Goal: Information Seeking & Learning: Find specific fact

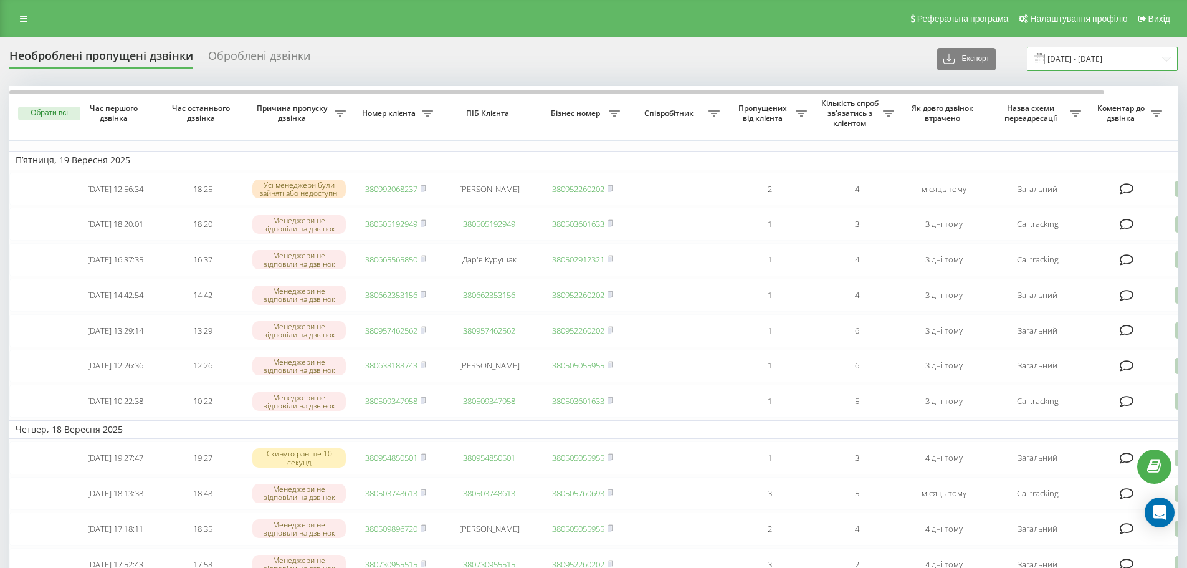
drag, startPoint x: 1073, startPoint y: 55, endPoint x: 1084, endPoint y: 55, distance: 10.6
click at [1073, 55] on input "19.08.2025 - 19.09.2025" at bounding box center [1102, 59] width 151 height 24
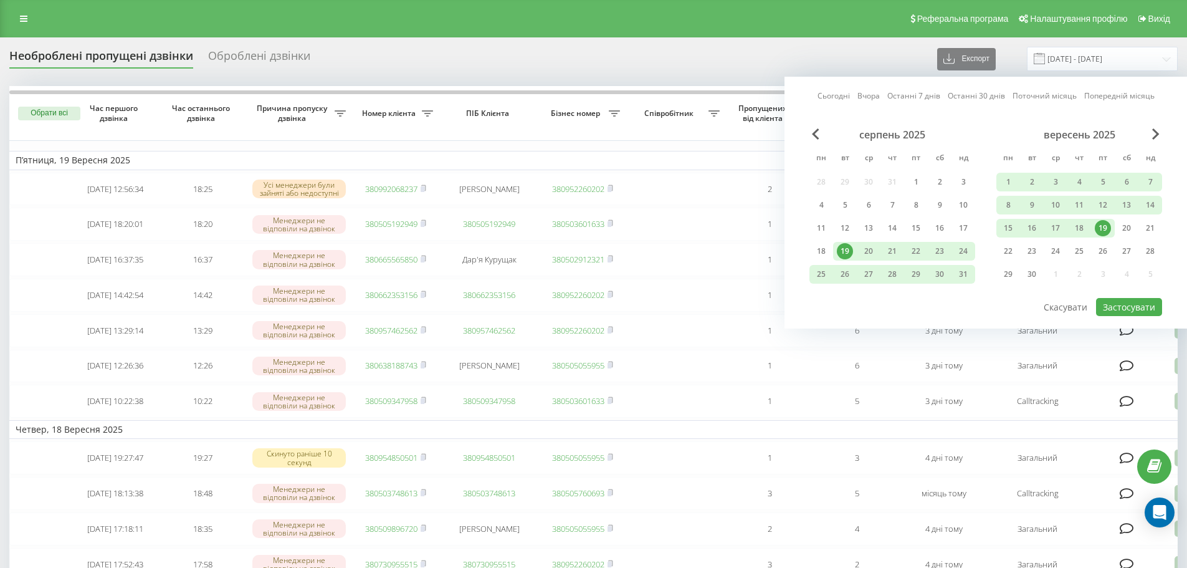
drag, startPoint x: 1160, startPoint y: 233, endPoint x: 1155, endPoint y: 239, distance: 7.5
click at [1159, 234] on div "21" at bounding box center [1151, 228] width 24 height 19
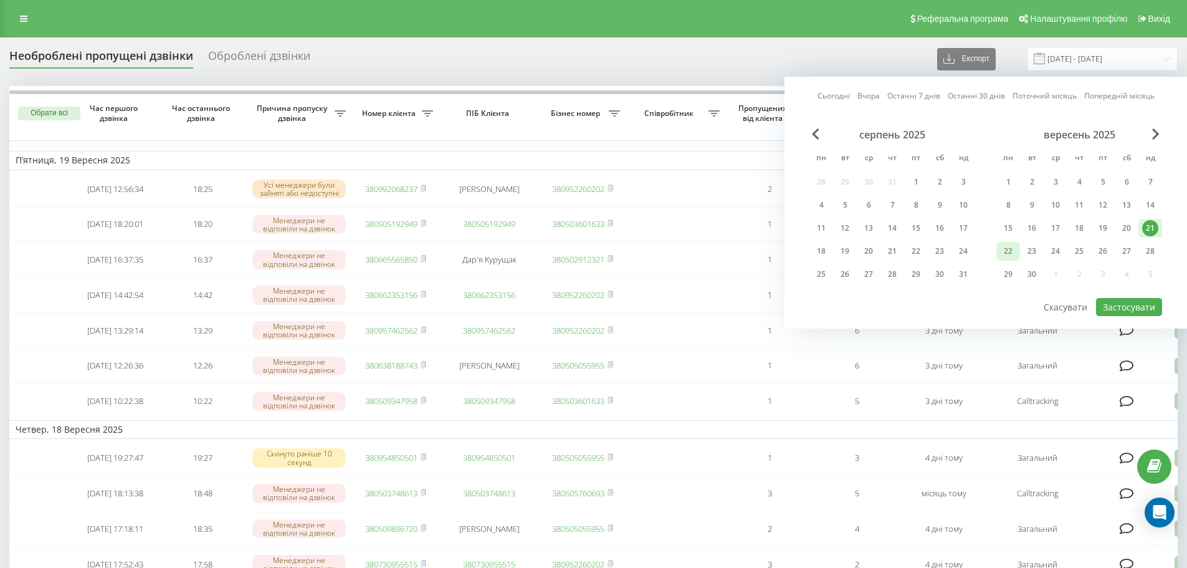
click at [1004, 251] on div "22" at bounding box center [1008, 251] width 16 height 16
drag, startPoint x: 1113, startPoint y: 311, endPoint x: 1125, endPoint y: 310, distance: 11.2
click at [1113, 310] on button "Застосувати" at bounding box center [1129, 307] width 66 height 18
type input "[DATE] - [DATE]"
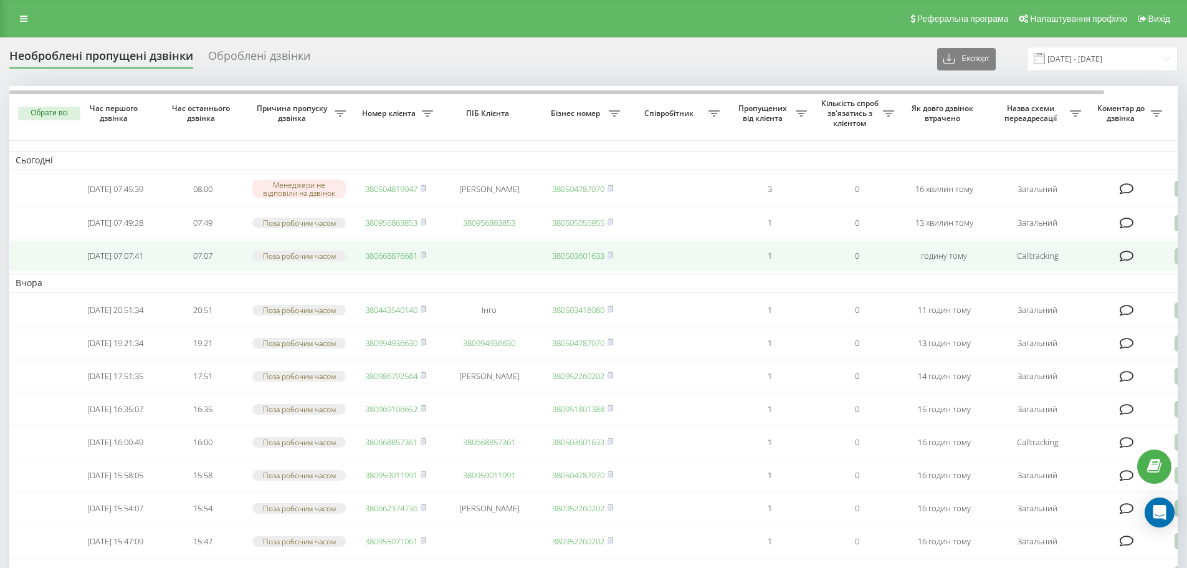
click at [395, 261] on link "380668876681" at bounding box center [391, 255] width 52 height 11
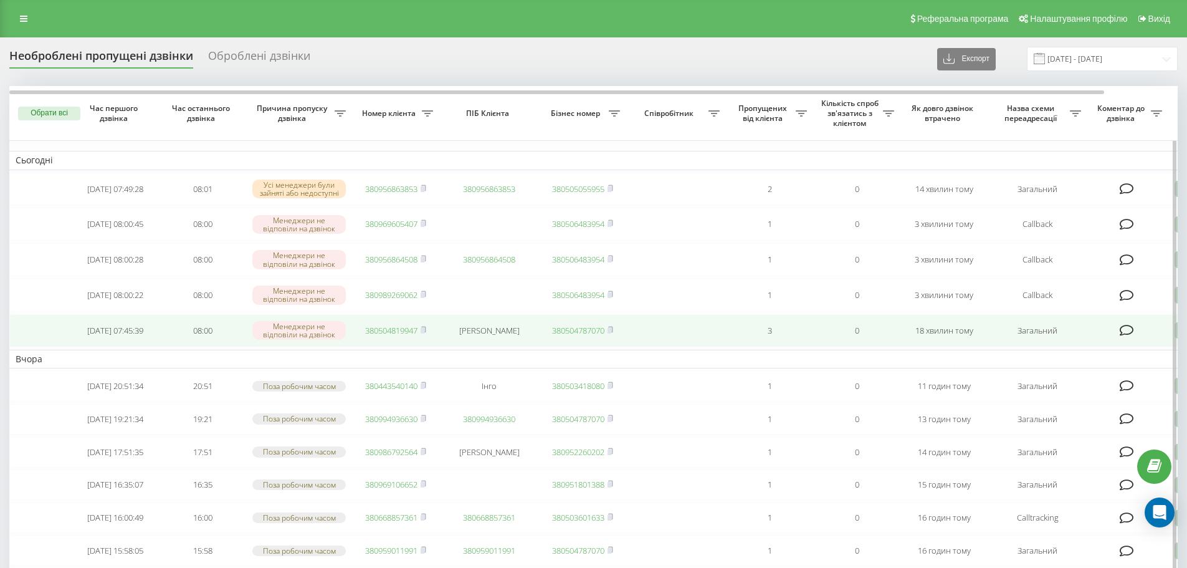
click at [383, 335] on link "380504819947" at bounding box center [391, 330] width 52 height 11
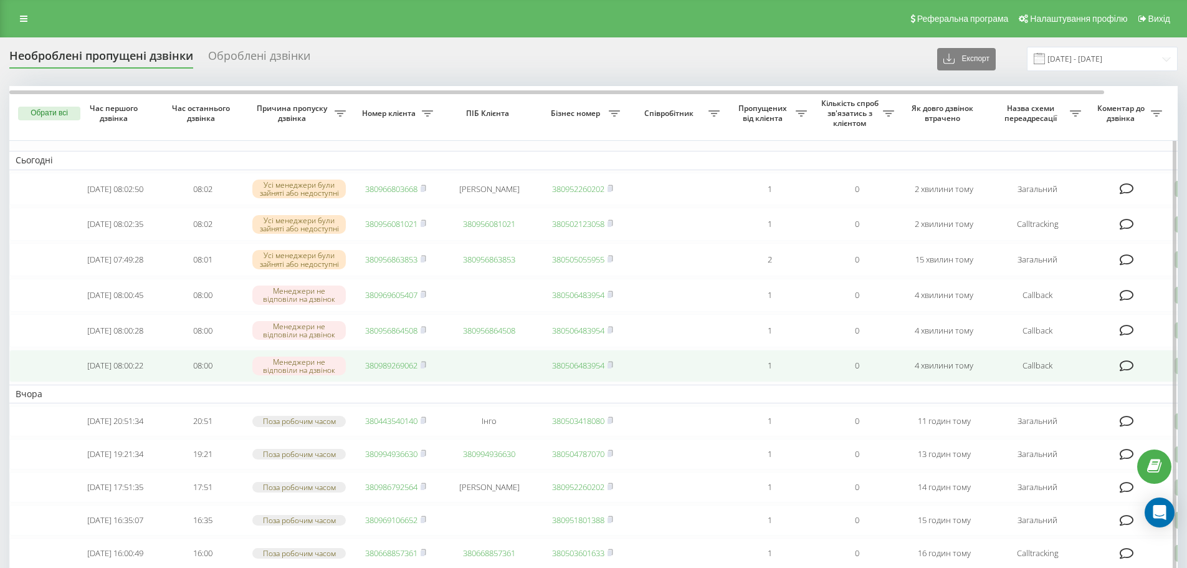
click at [381, 371] on link "380989269062" at bounding box center [391, 365] width 52 height 11
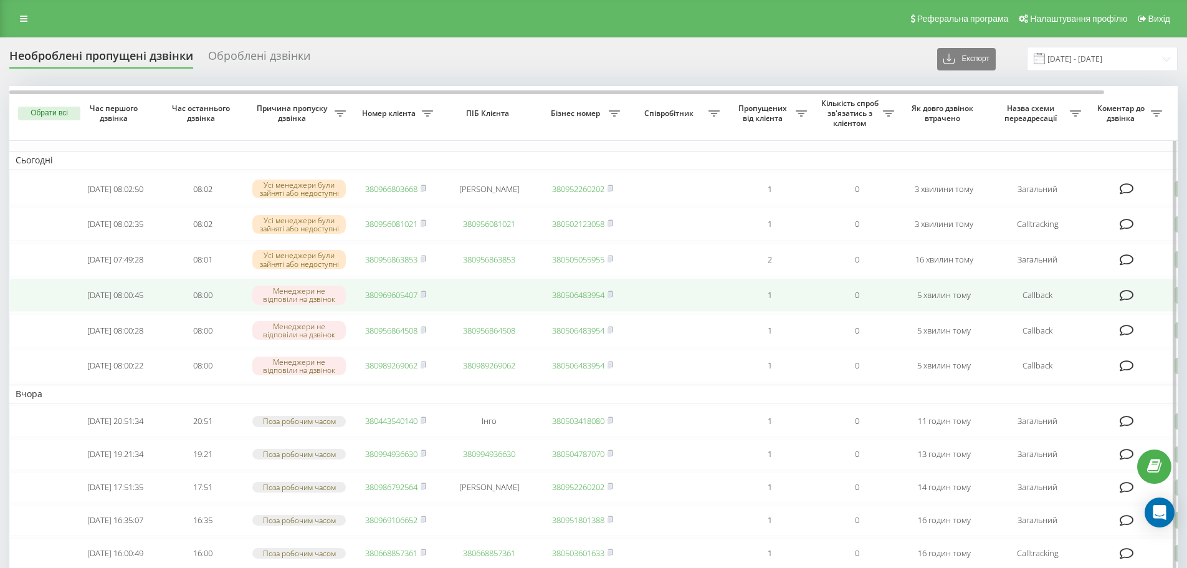
click at [394, 300] on link "380969605407" at bounding box center [391, 294] width 52 height 11
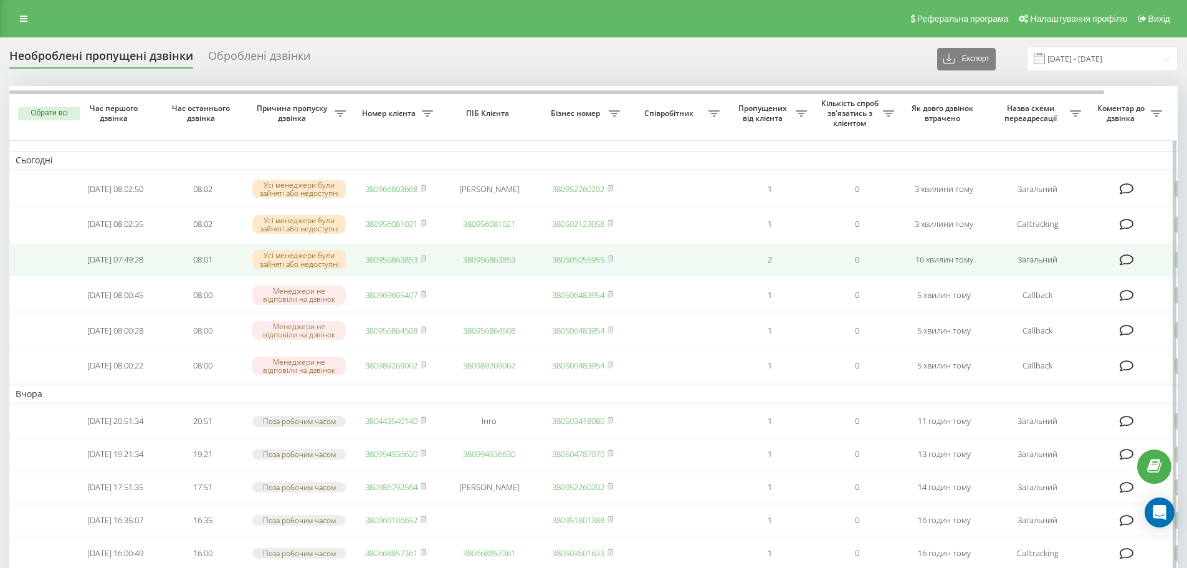
click at [380, 265] on link "380956863853" at bounding box center [391, 259] width 52 height 11
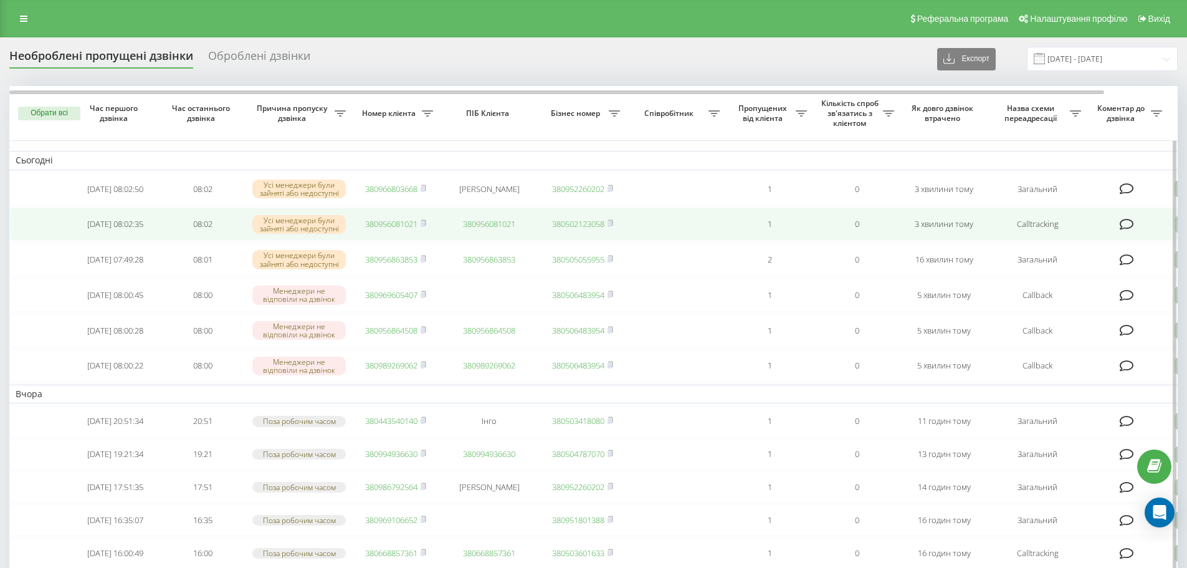
click at [385, 228] on link "380956081021" at bounding box center [391, 223] width 52 height 11
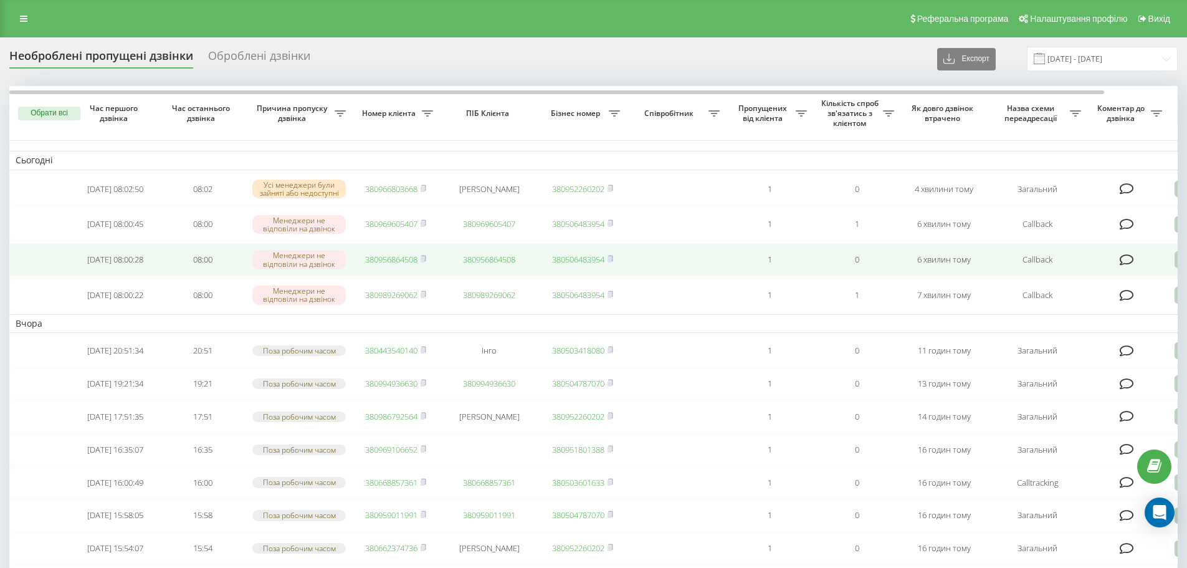
click at [368, 265] on link "380956864508" at bounding box center [391, 259] width 52 height 11
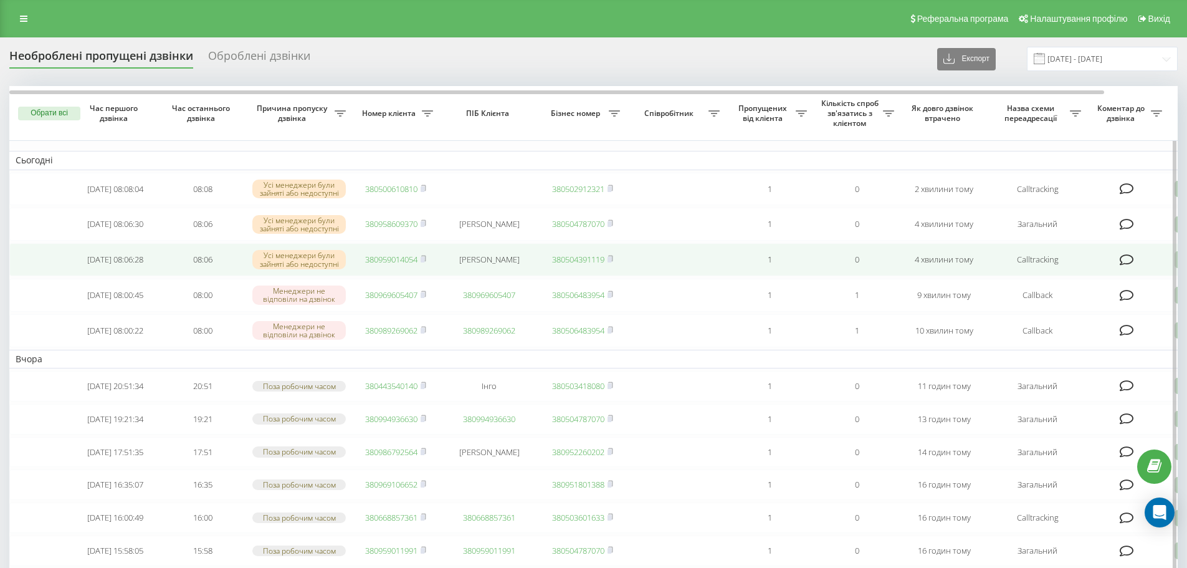
click at [399, 265] on link "380959014054" at bounding box center [391, 259] width 52 height 11
click at [408, 265] on link "380958609370" at bounding box center [391, 259] width 52 height 11
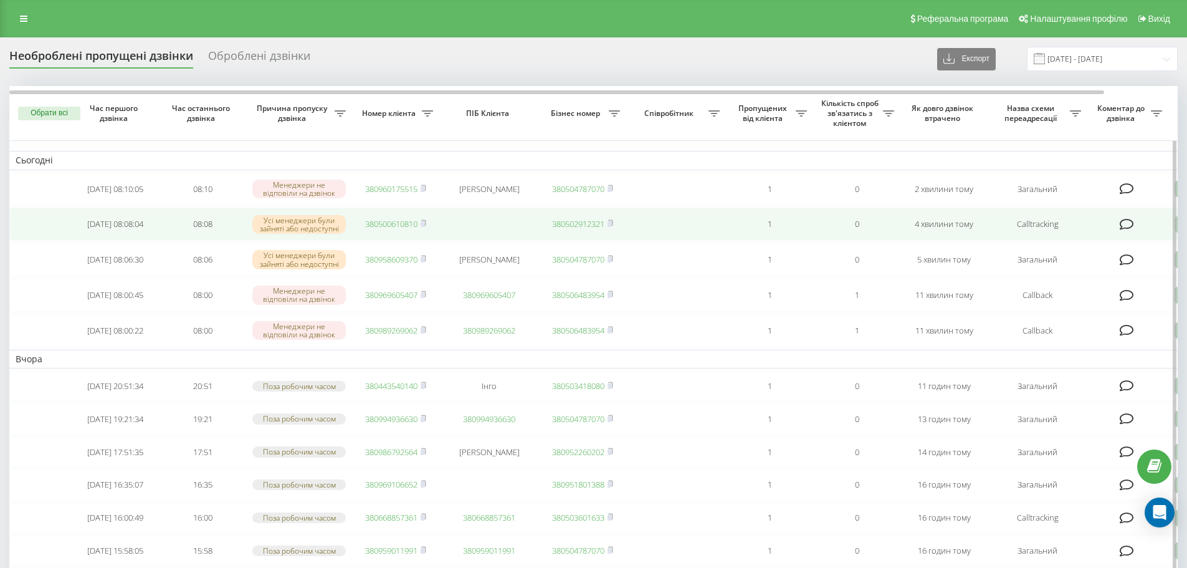
click at [386, 226] on link "380500610810" at bounding box center [391, 223] width 52 height 11
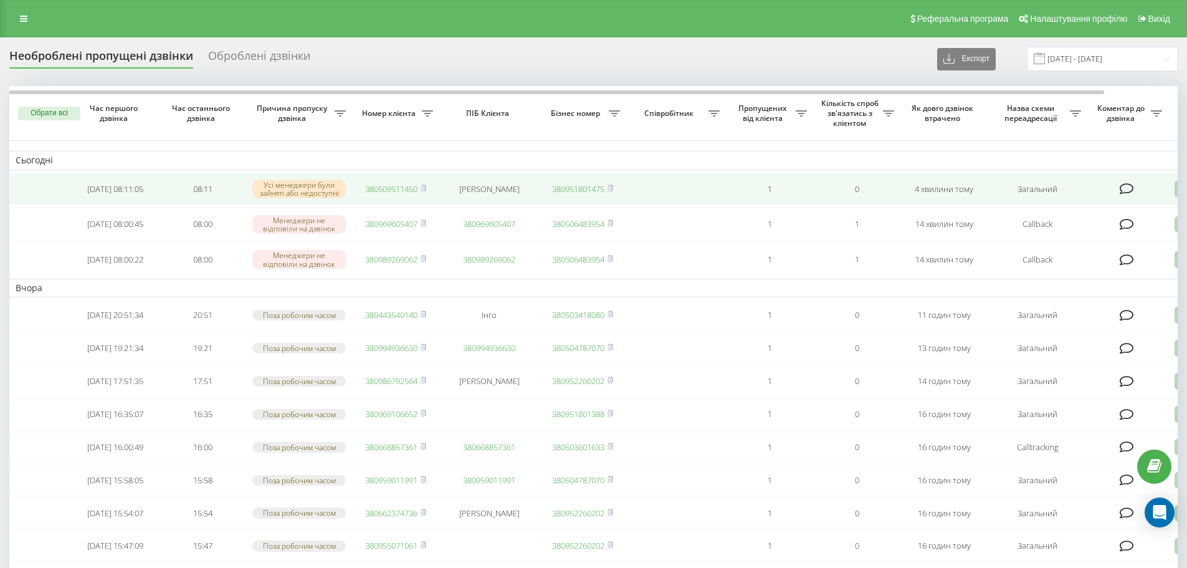
click at [402, 184] on link "380509511450" at bounding box center [391, 188] width 52 height 11
click at [386, 183] on td "380683821713" at bounding box center [395, 190] width 87 height 35
click at [381, 190] on link "380683821713" at bounding box center [391, 189] width 52 height 11
click at [393, 186] on link "380669078826" at bounding box center [391, 188] width 52 height 11
click at [400, 193] on link "380994004905" at bounding box center [391, 188] width 52 height 11
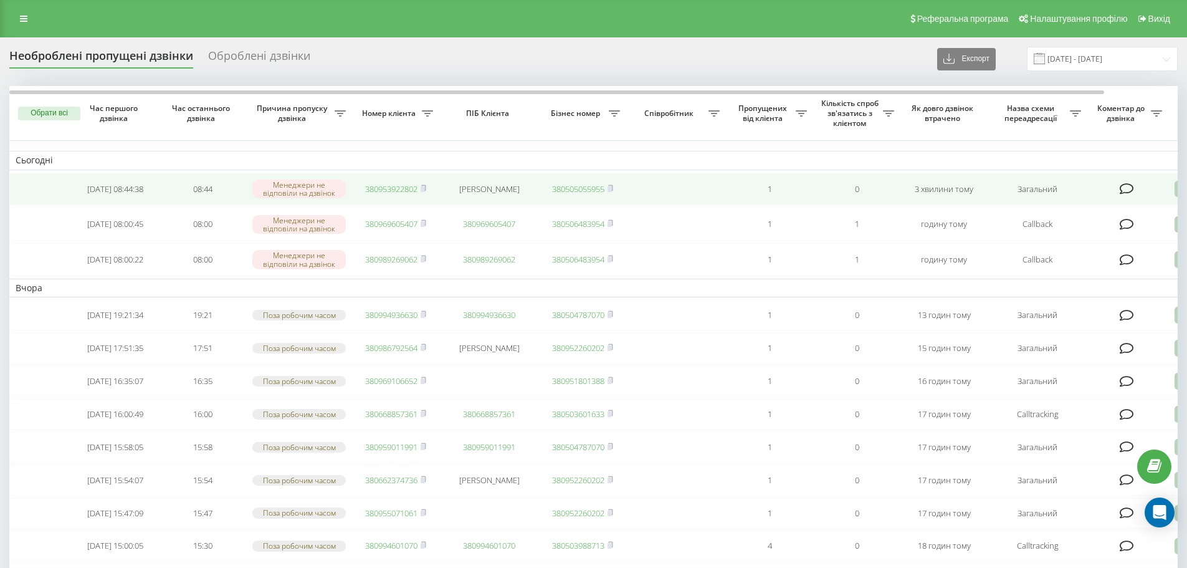
click at [385, 186] on link "380953922802" at bounding box center [391, 188] width 52 height 11
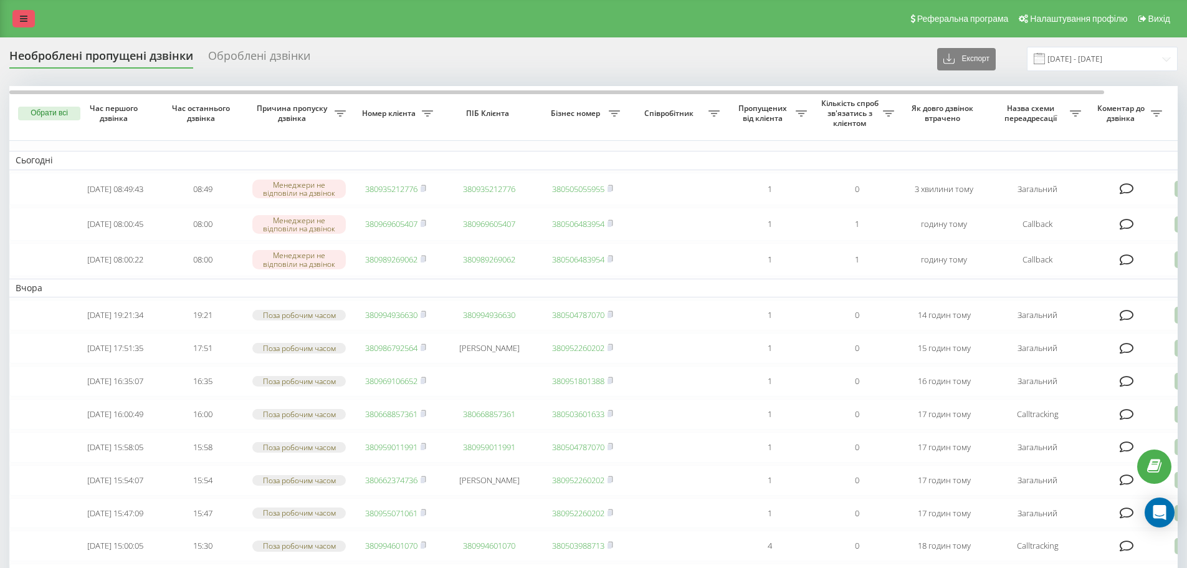
click at [27, 15] on link at bounding box center [23, 18] width 22 height 17
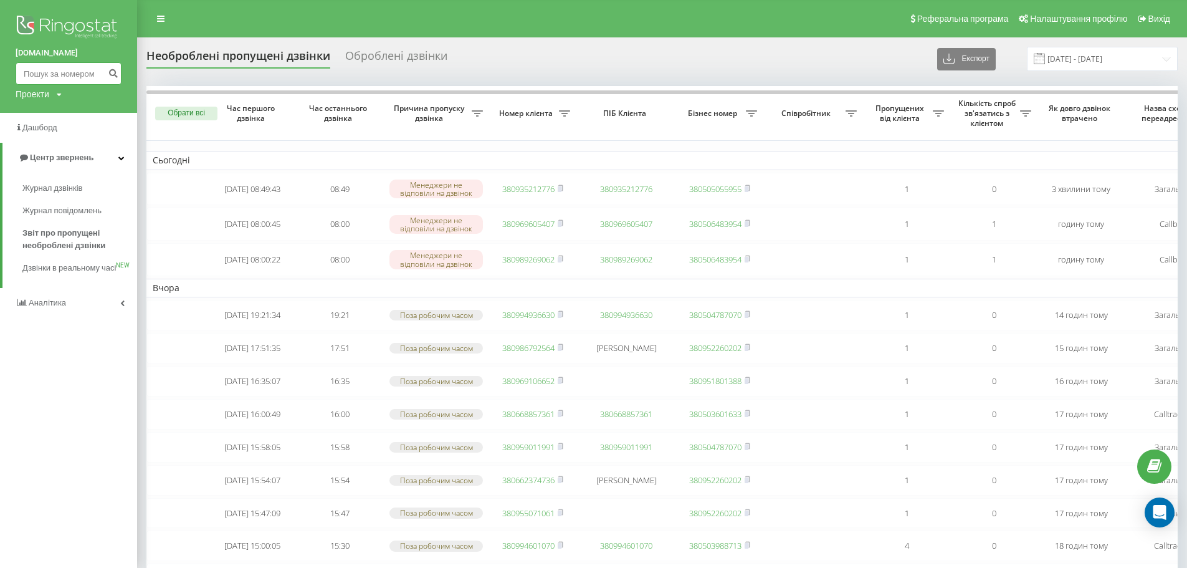
click at [41, 70] on input at bounding box center [69, 73] width 106 height 22
paste input "[PHONE_NUMBER]"
type input "[PHONE_NUMBER]"
click at [0, 56] on div "[DOMAIN_NAME] [PHONE_NUMBER] Проекти [DOMAIN_NAME]" at bounding box center [68, 56] width 137 height 113
click at [68, 76] on input at bounding box center [69, 73] width 106 height 22
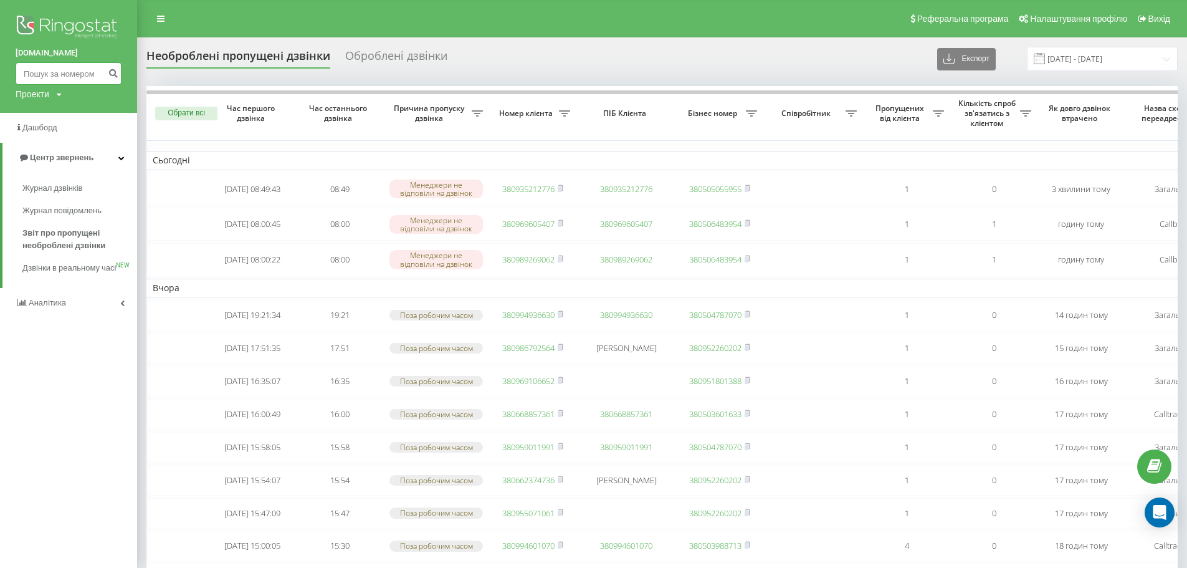
paste input "380969008940"
drag, startPoint x: 32, startPoint y: 74, endPoint x: 0, endPoint y: 72, distance: 31.9
click at [0, 72] on div "[DOMAIN_NAME] 380969008940 Проекти [DOMAIN_NAME]" at bounding box center [68, 56] width 137 height 113
type input "0969008940"
click at [112, 75] on icon "submit" at bounding box center [113, 71] width 11 height 7
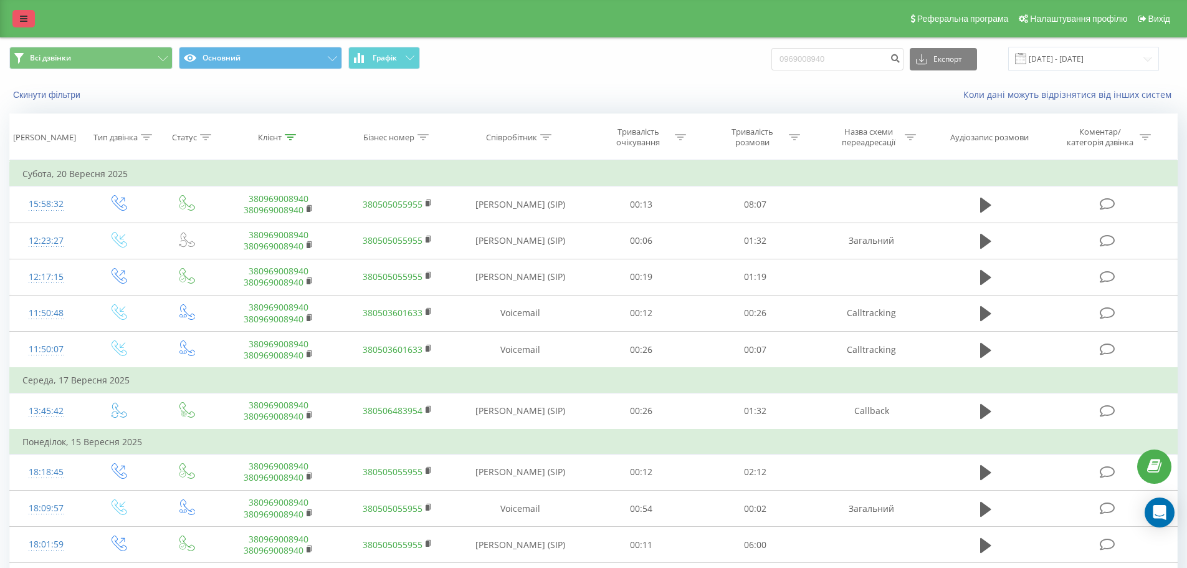
click at [14, 14] on link at bounding box center [23, 18] width 22 height 17
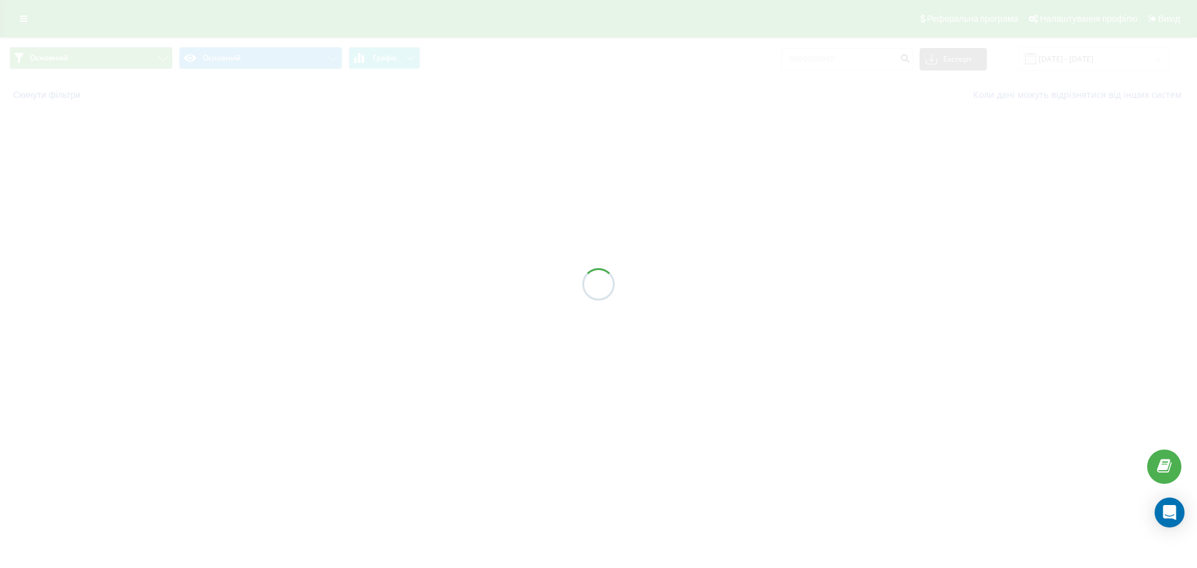
drag, startPoint x: 0, startPoint y: 0, endPoint x: 26, endPoint y: 19, distance: 31.7
click at [26, 19] on div at bounding box center [598, 284] width 1197 height 568
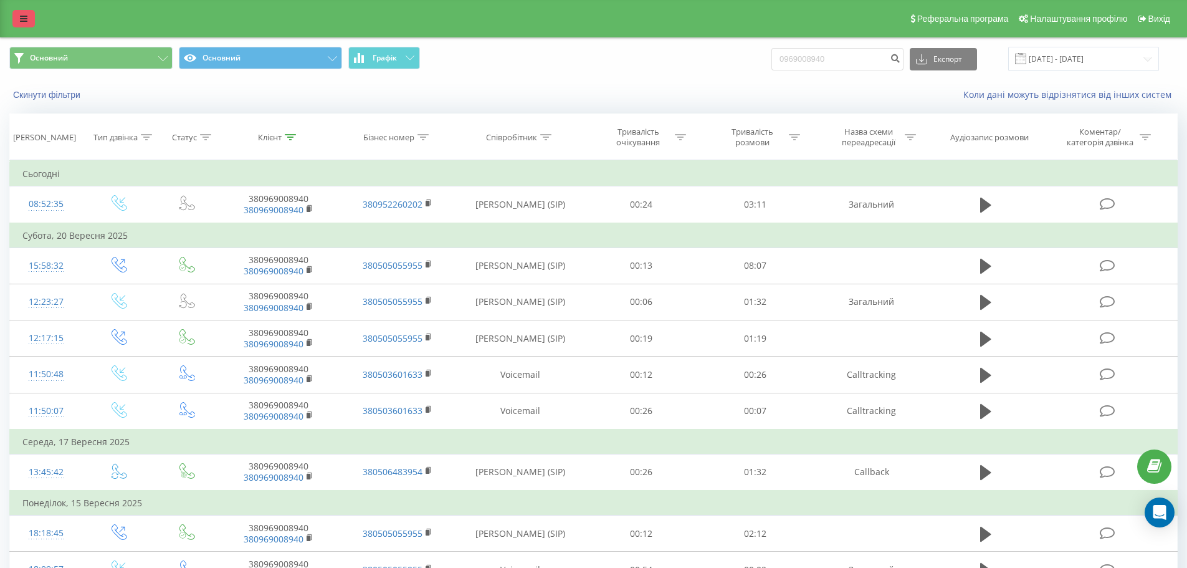
click at [22, 19] on icon at bounding box center [23, 18] width 7 height 9
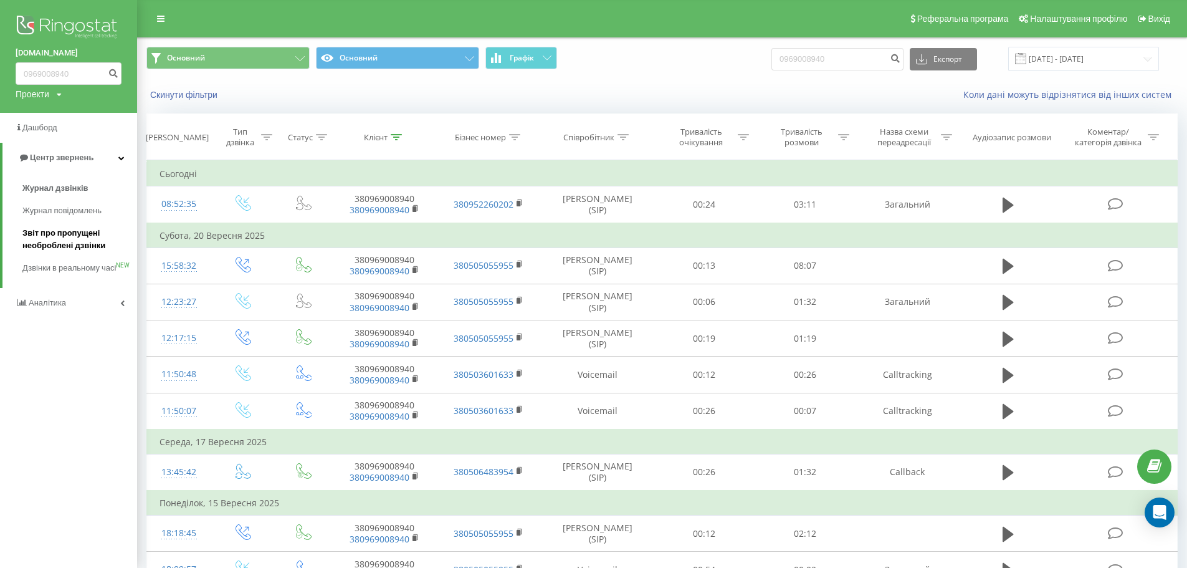
click at [75, 235] on span "Звіт про пропущені необроблені дзвінки" at bounding box center [76, 239] width 108 height 25
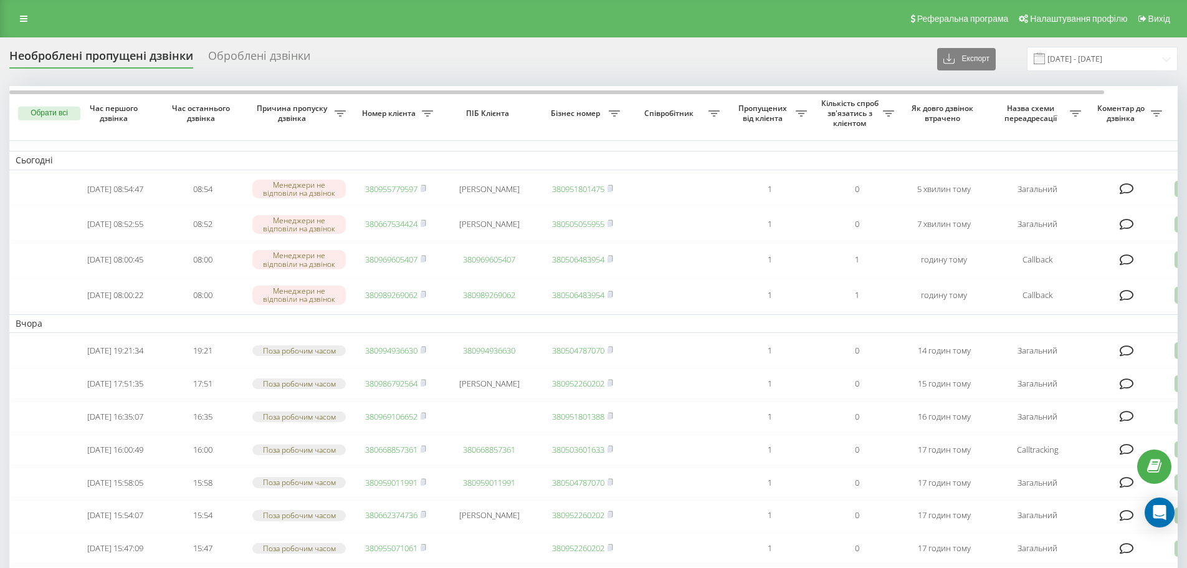
click at [765, 69] on div "Необроблені пропущені дзвінки Оброблені дзвінки Експорт .csv .xlsx [DATE] - [DA…" at bounding box center [593, 59] width 1169 height 24
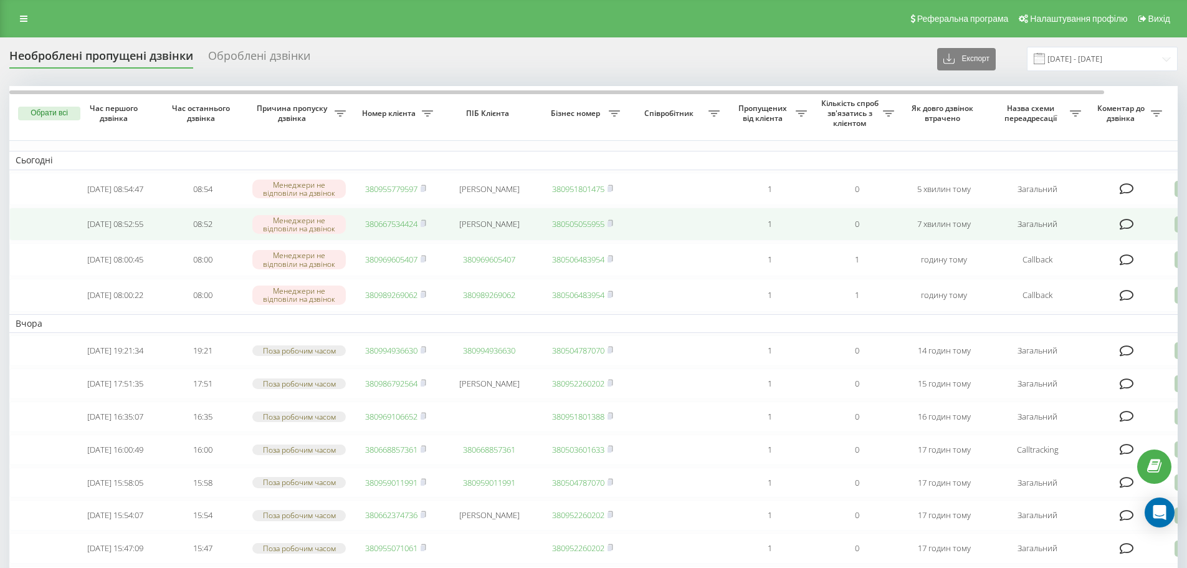
click at [381, 229] on link "380667534424" at bounding box center [391, 223] width 52 height 11
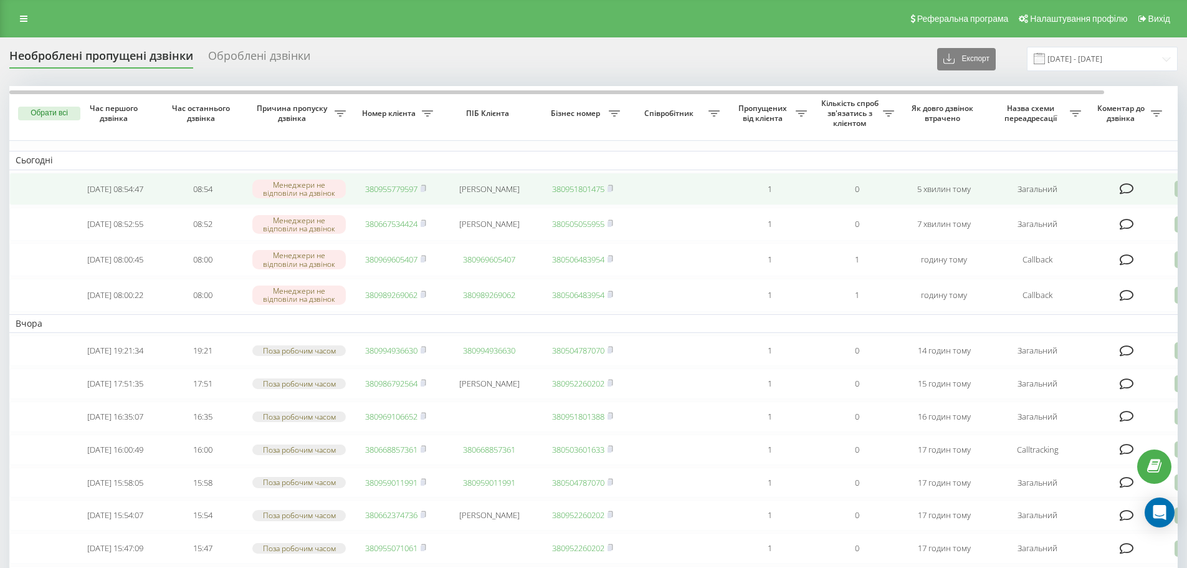
click at [395, 187] on link "380955779597" at bounding box center [391, 188] width 52 height 11
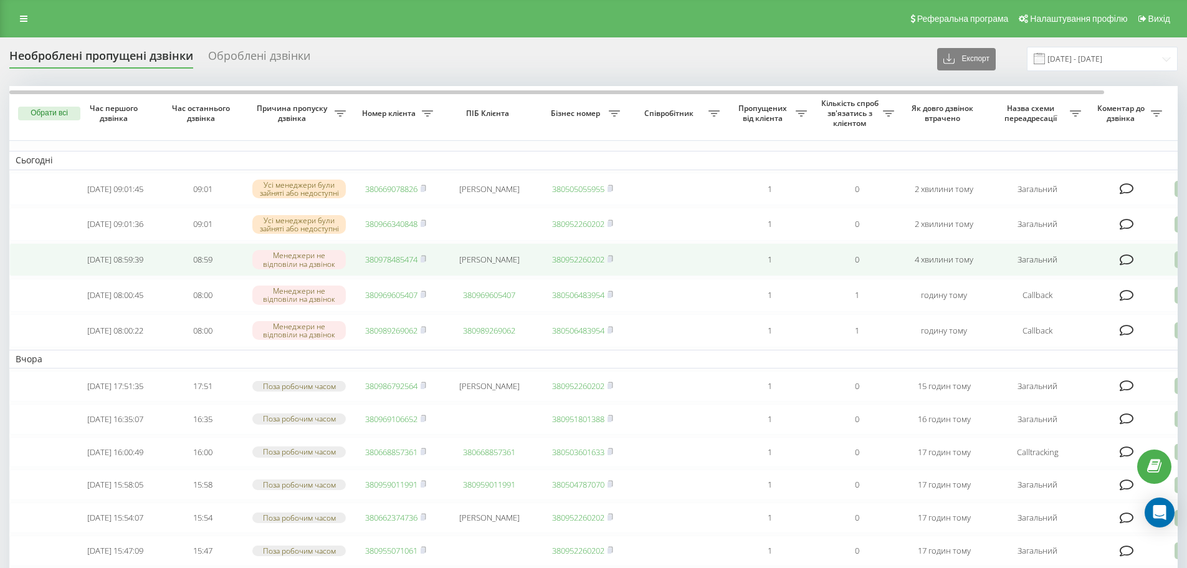
click at [384, 265] on link "380978485474" at bounding box center [391, 259] width 52 height 11
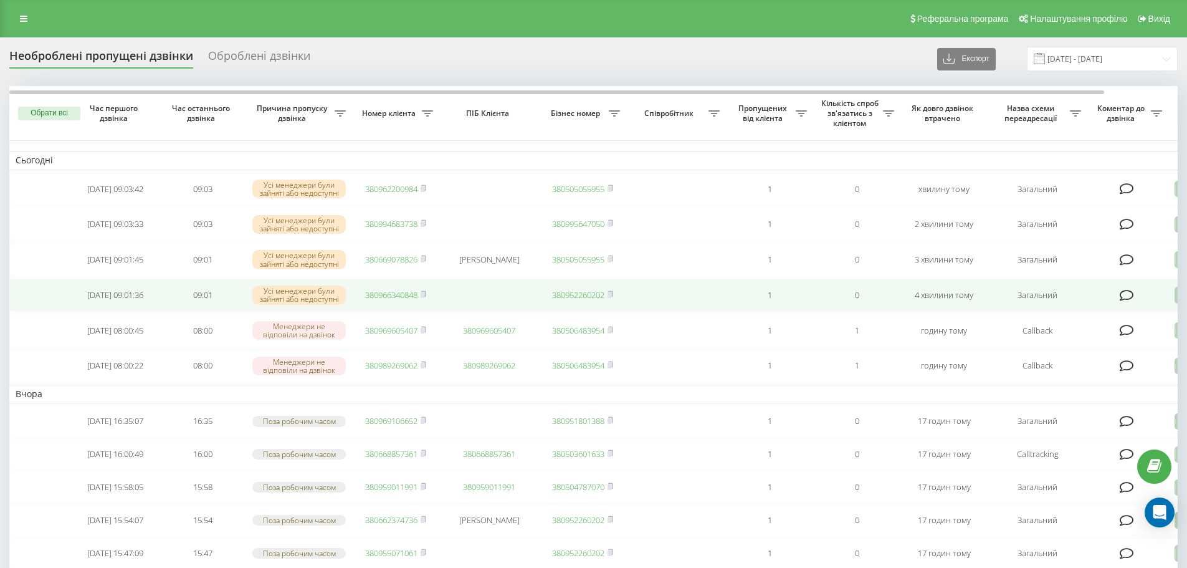
click at [377, 300] on link "380966340848" at bounding box center [391, 294] width 52 height 11
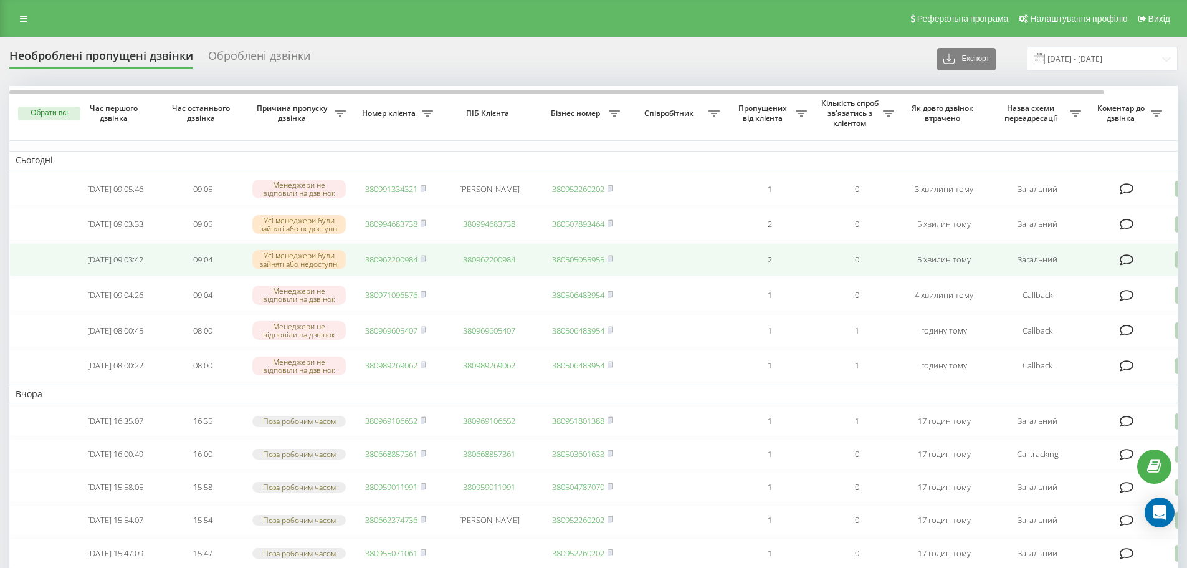
click at [391, 263] on link "380962200984" at bounding box center [391, 259] width 52 height 11
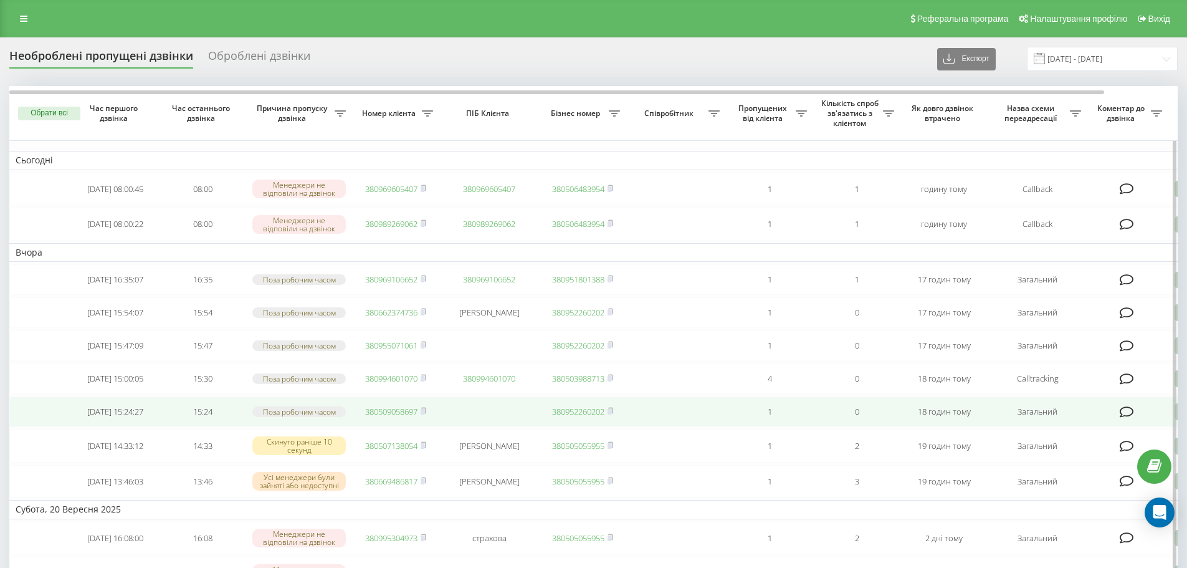
click at [406, 417] on link "380509058697" at bounding box center [391, 411] width 52 height 11
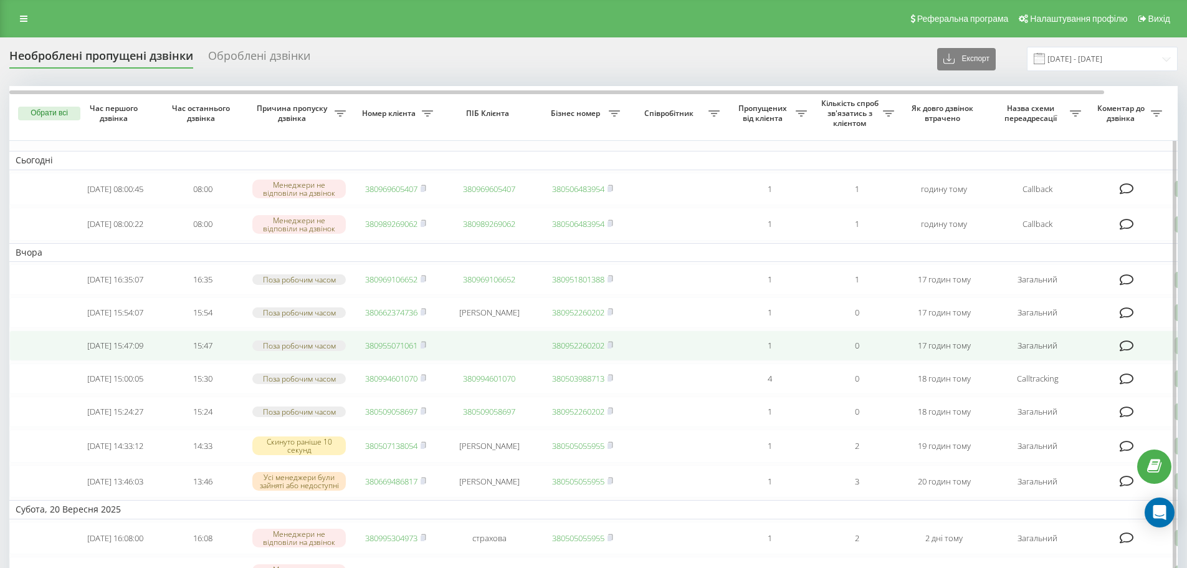
click at [401, 351] on link "380955071061" at bounding box center [391, 345] width 52 height 11
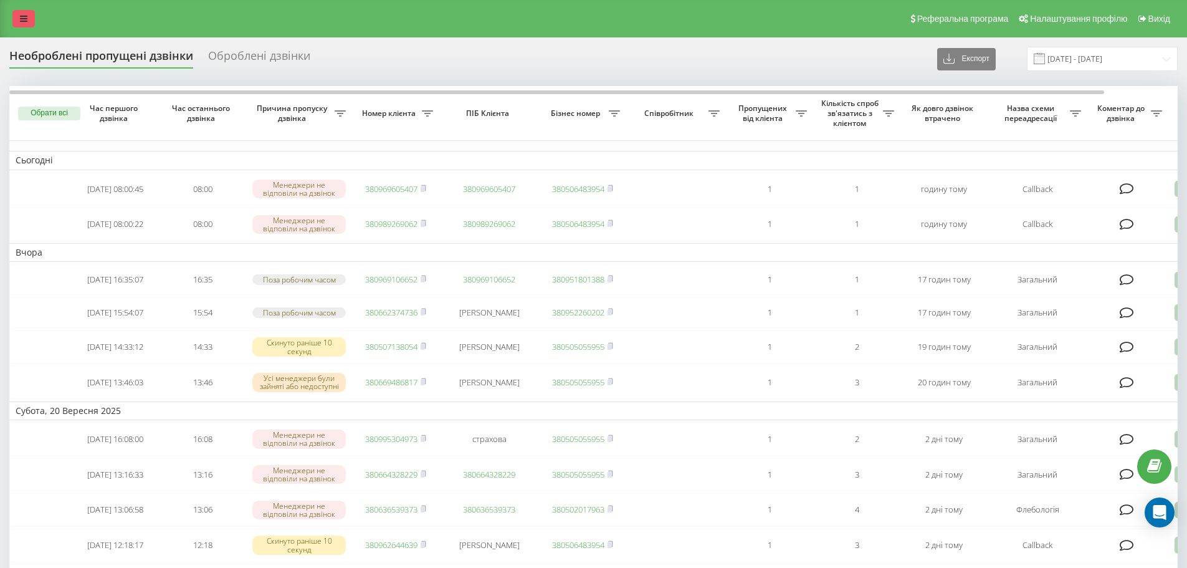
click at [27, 19] on link at bounding box center [23, 18] width 22 height 17
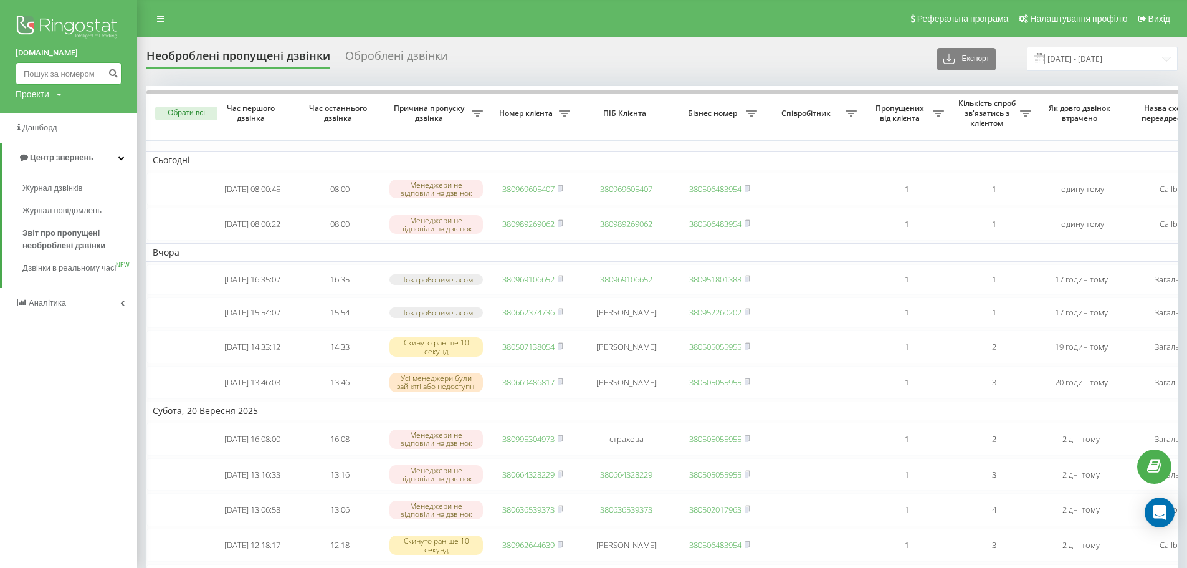
click at [34, 69] on input at bounding box center [69, 73] width 106 height 22
paste input "380953376000"
click at [33, 76] on input "380953376000" at bounding box center [69, 73] width 106 height 22
type input "0953376000"
click at [108, 69] on icon "submit" at bounding box center [113, 71] width 11 height 7
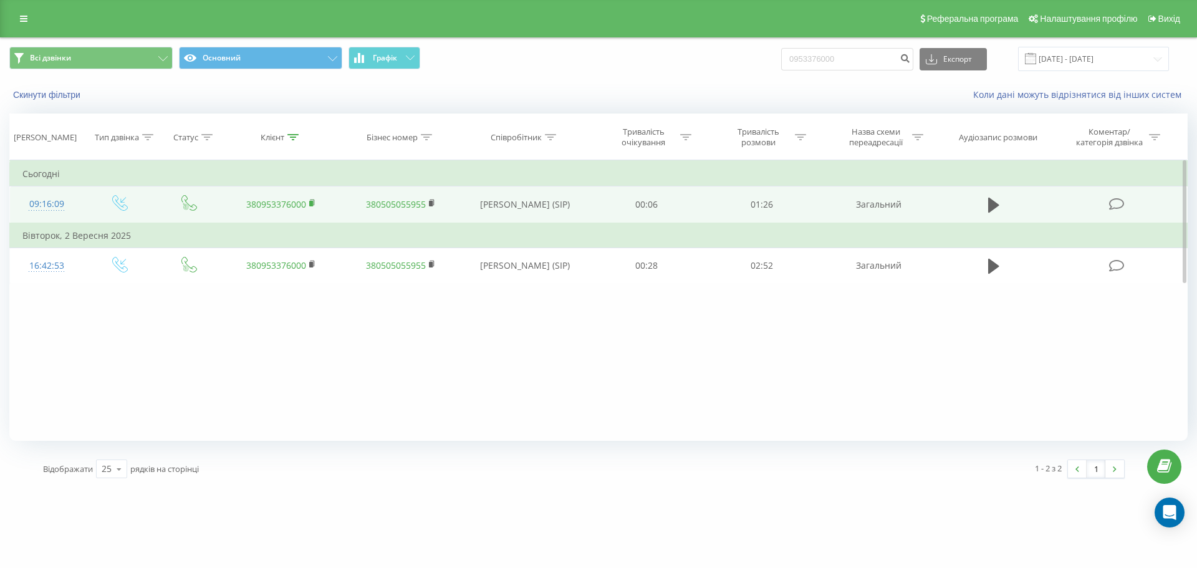
click at [310, 203] on rect at bounding box center [311, 204] width 4 height 6
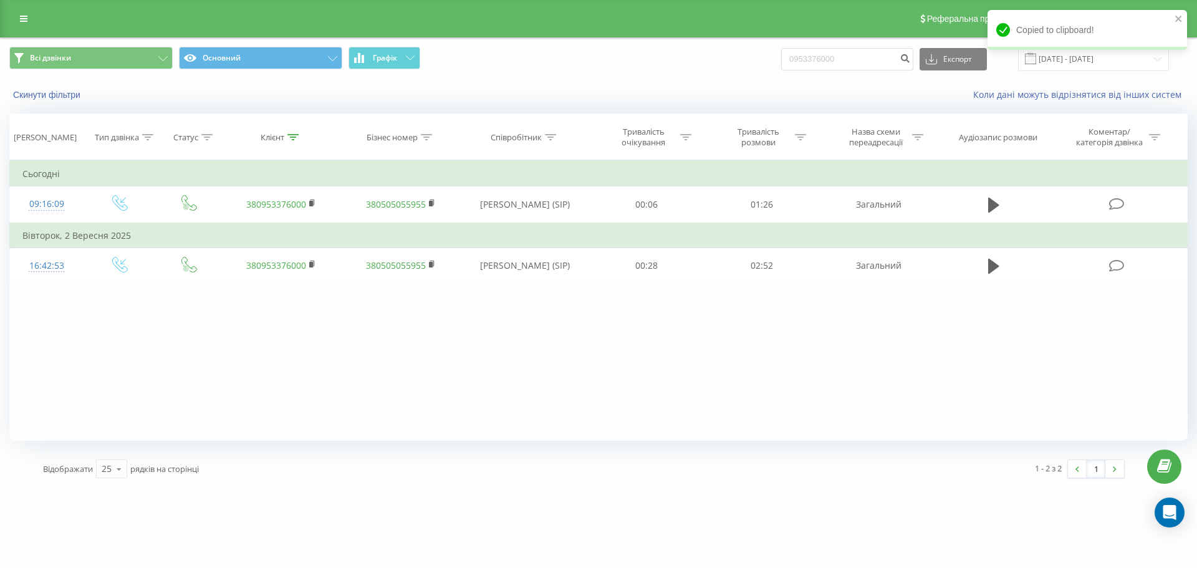
click at [26, 28] on div "Реферальна програма Налаштування профілю Вихід" at bounding box center [598, 18] width 1197 height 37
click at [18, 19] on link at bounding box center [23, 18] width 22 height 17
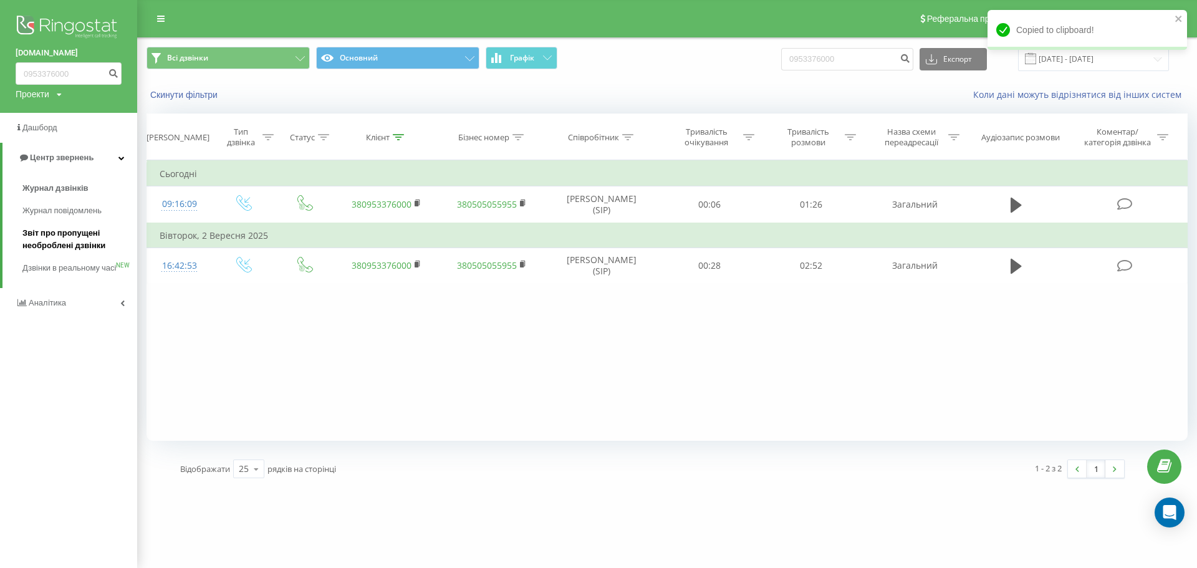
drag, startPoint x: 62, startPoint y: 239, endPoint x: 91, endPoint y: 245, distance: 30.0
click at [62, 239] on span "Звіт про пропущені необроблені дзвінки" at bounding box center [76, 239] width 108 height 25
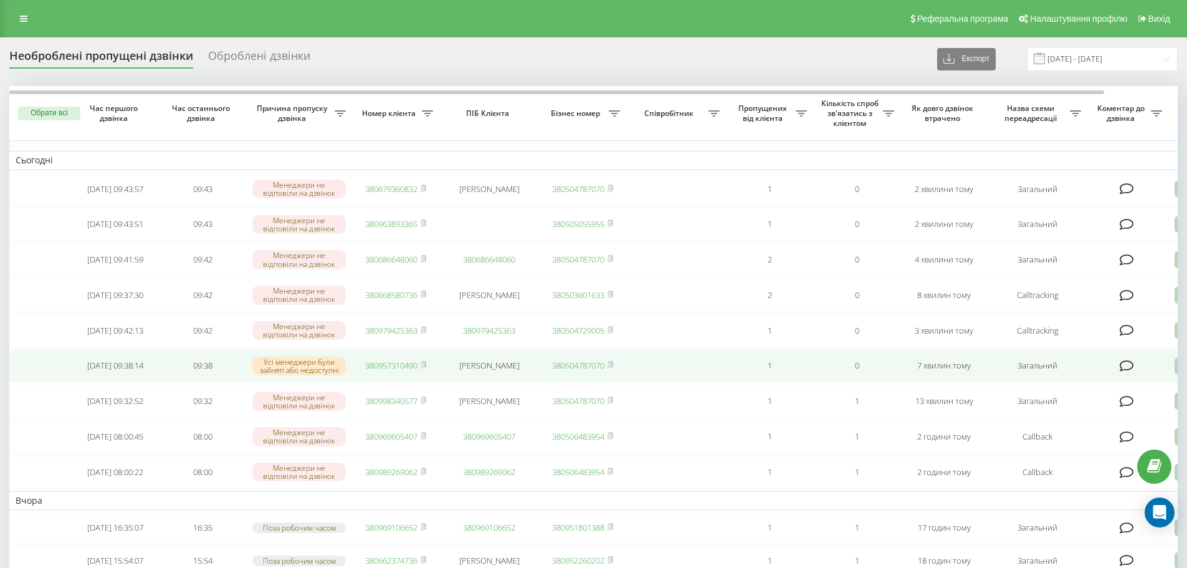
click at [403, 371] on link "380957310490" at bounding box center [391, 365] width 52 height 11
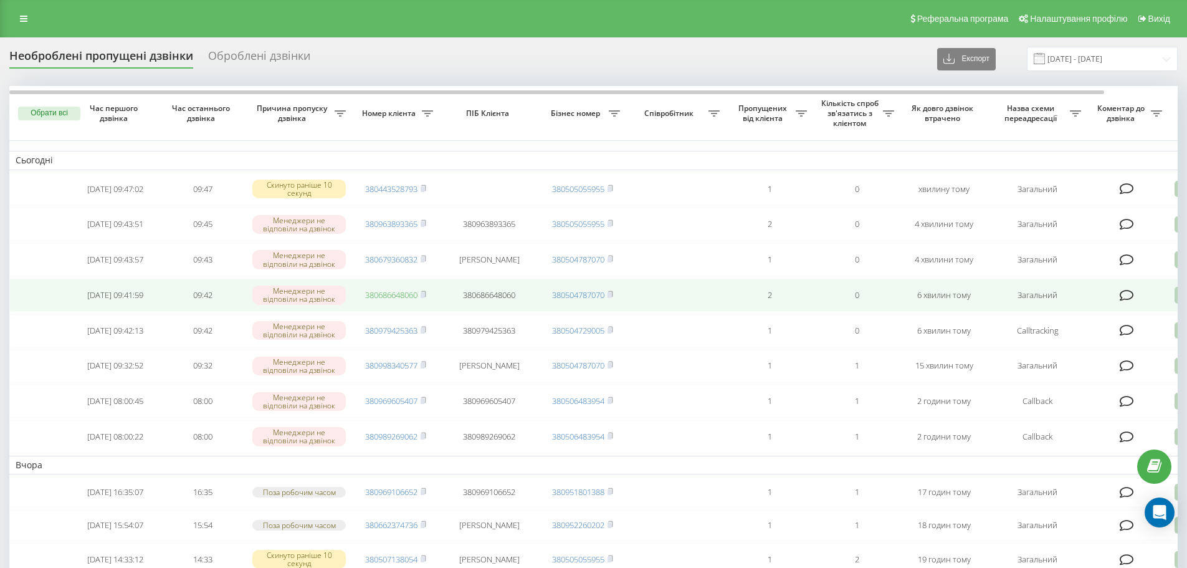
click at [410, 300] on link "380686648060" at bounding box center [391, 294] width 52 height 11
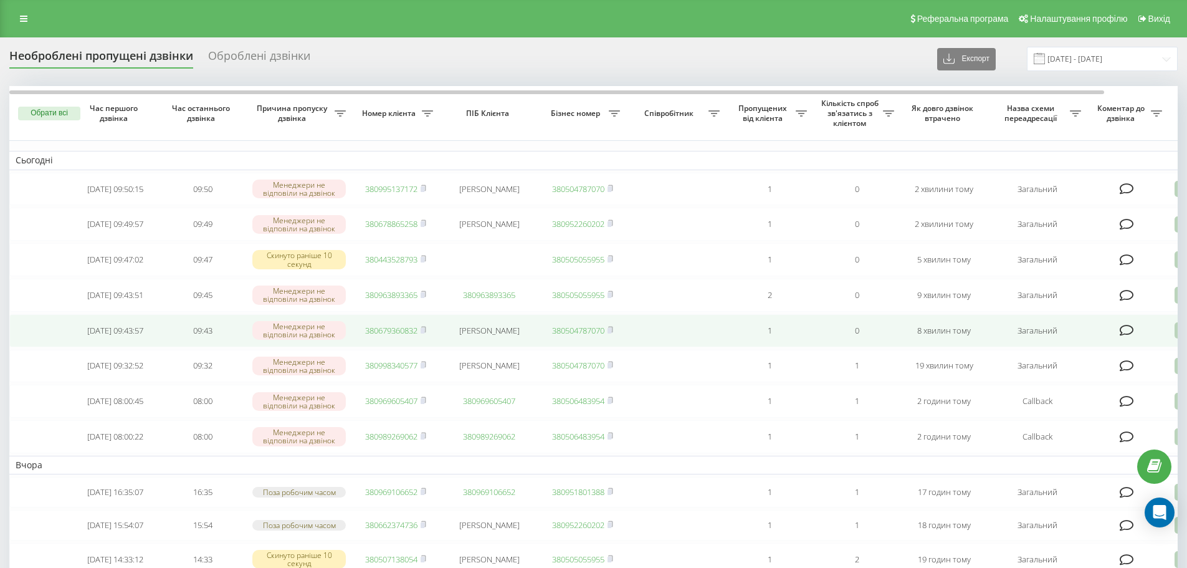
click at [410, 336] on link "380679360832" at bounding box center [391, 330] width 52 height 11
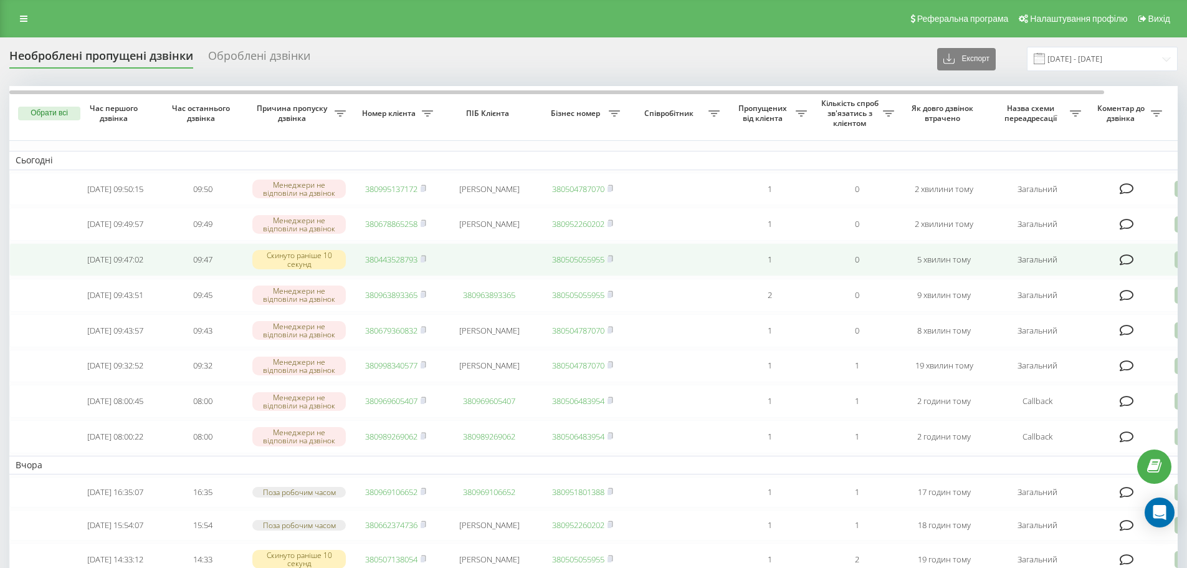
click at [388, 262] on link "380443528793" at bounding box center [391, 259] width 52 height 11
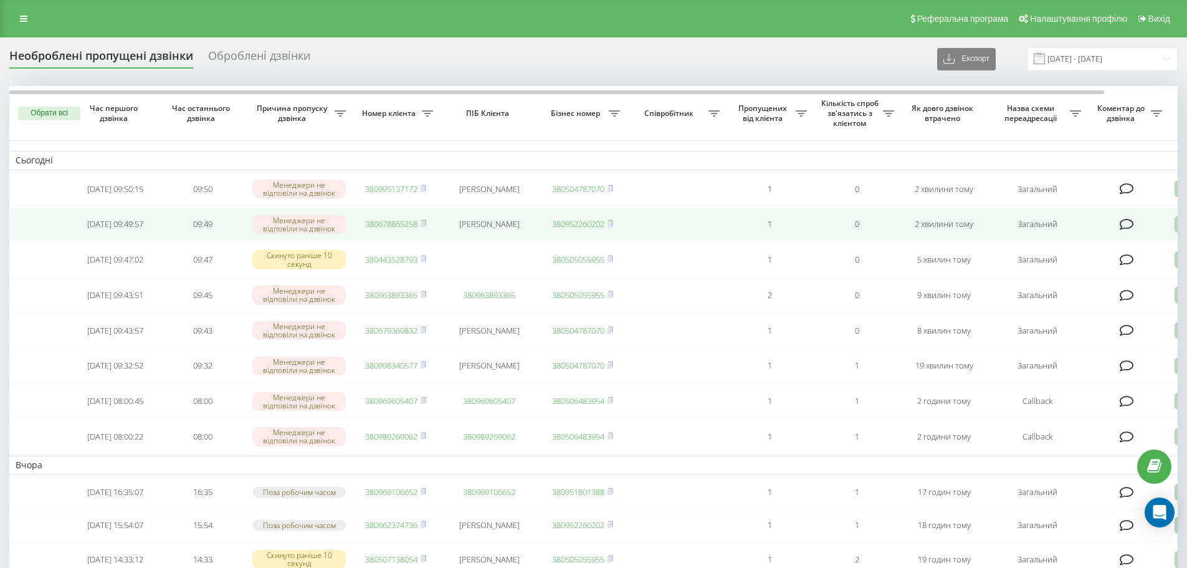
click at [386, 222] on link "380678865258" at bounding box center [391, 223] width 52 height 11
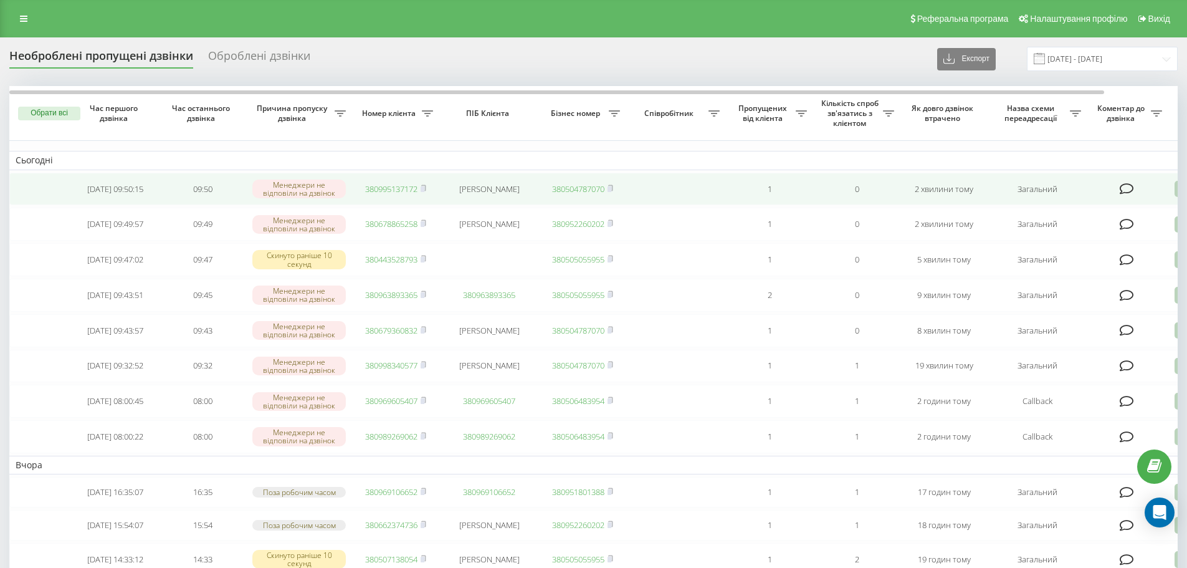
click at [400, 189] on link "380995137172" at bounding box center [391, 188] width 52 height 11
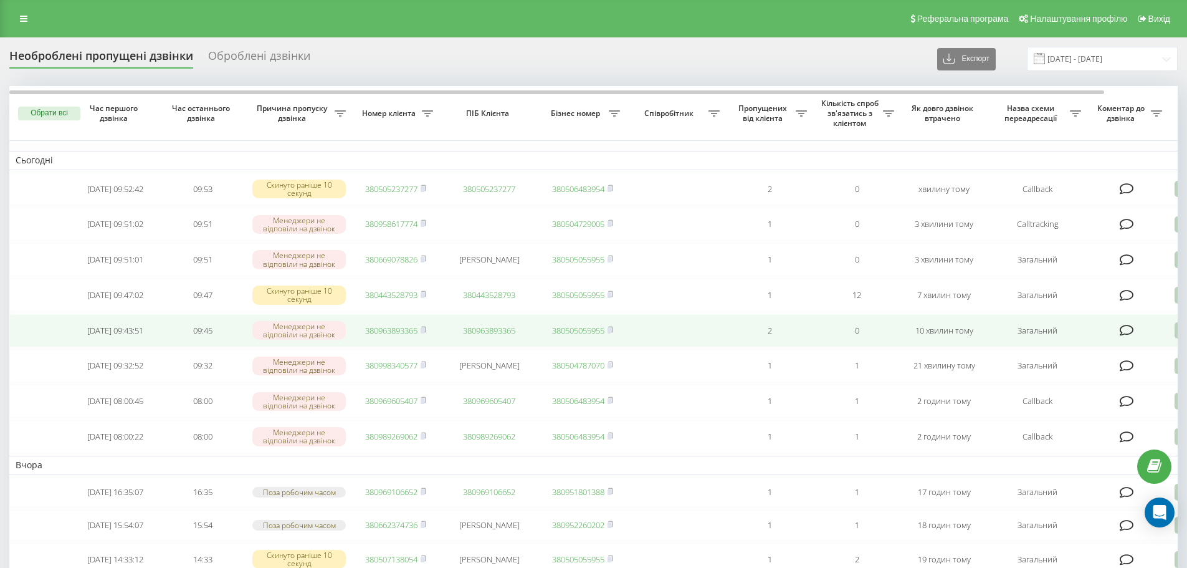
click at [403, 336] on link "380963893365" at bounding box center [391, 330] width 52 height 11
